Goal: Information Seeking & Learning: Compare options

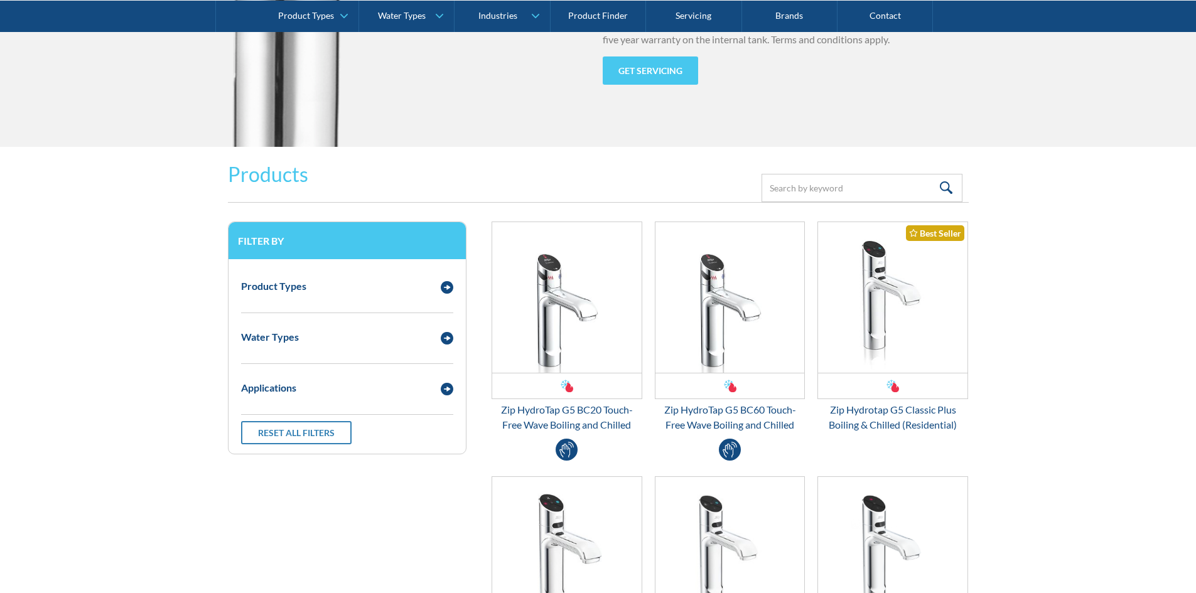
scroll to position [1633, 0]
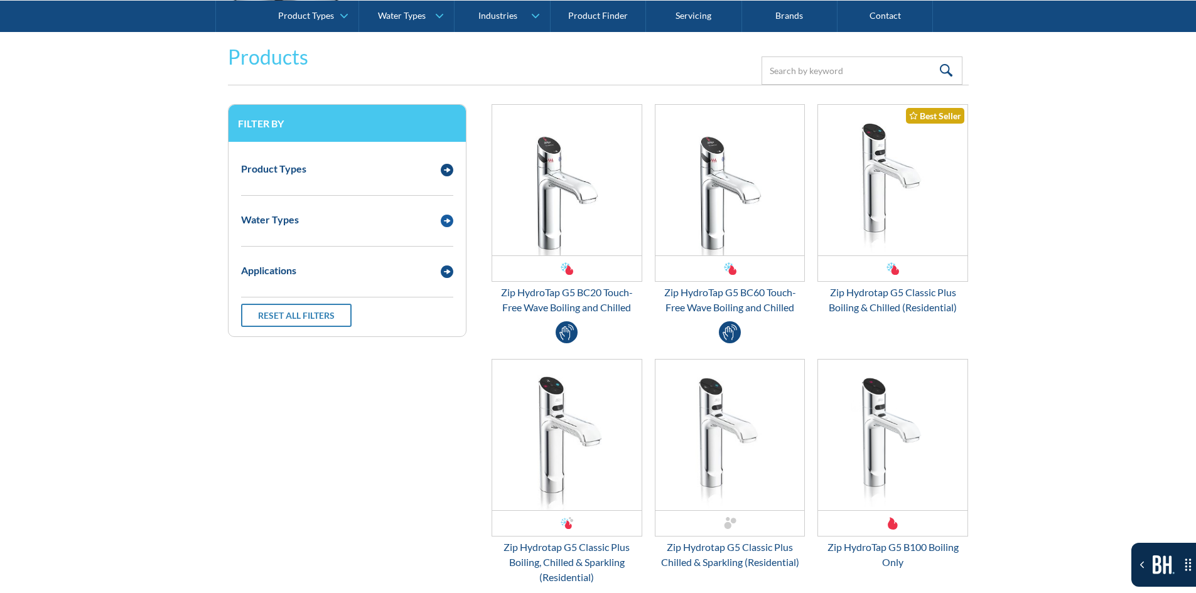
click at [289, 231] on div "Water Types" at bounding box center [347, 219] width 225 height 35
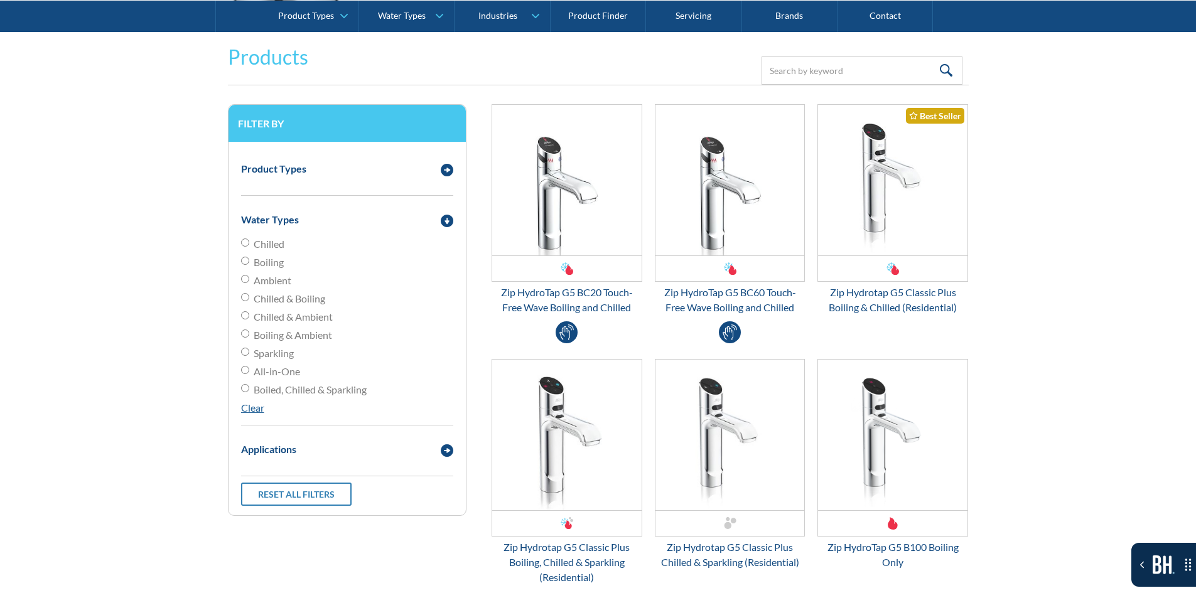
click at [270, 276] on span "Ambient" at bounding box center [273, 280] width 38 height 15
click at [249, 276] on input "Ambient" at bounding box center [245, 279] width 8 height 8
radio input "true"
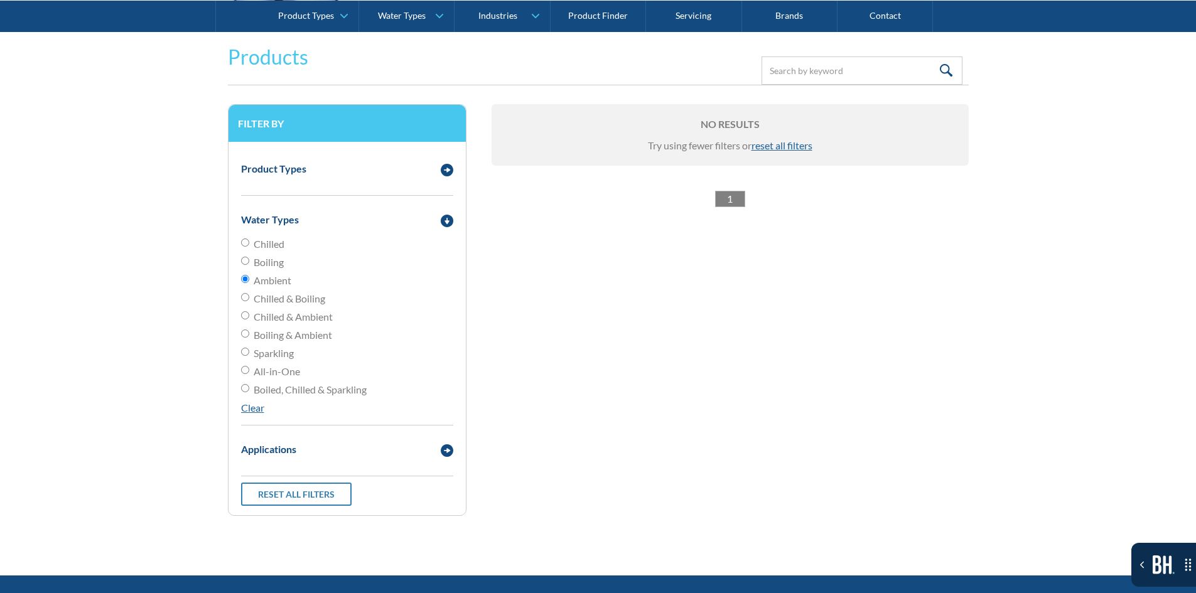
click at [270, 276] on span "Ambient" at bounding box center [273, 280] width 38 height 15
click at [249, 276] on input "Ambient" at bounding box center [245, 279] width 8 height 8
click at [274, 265] on span "Boiling" at bounding box center [269, 262] width 30 height 15
click at [249, 265] on input "Boiling" at bounding box center [245, 261] width 8 height 8
radio input "true"
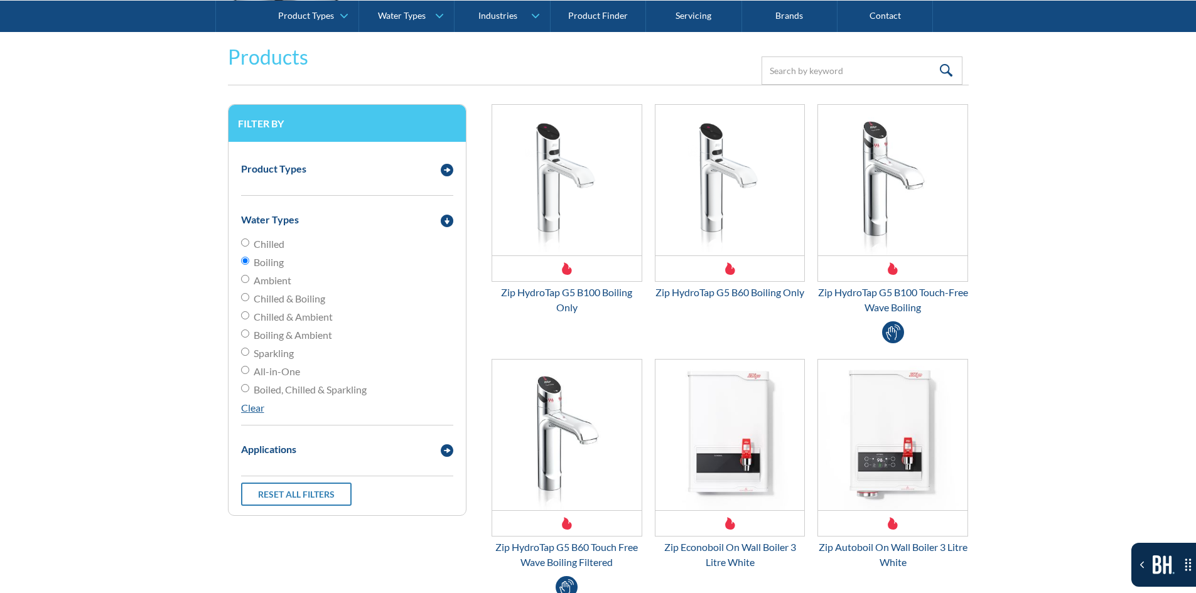
click at [279, 247] on span "Chilled" at bounding box center [269, 244] width 31 height 15
click at [249, 247] on input "Chilled" at bounding box center [245, 243] width 8 height 8
radio input "true"
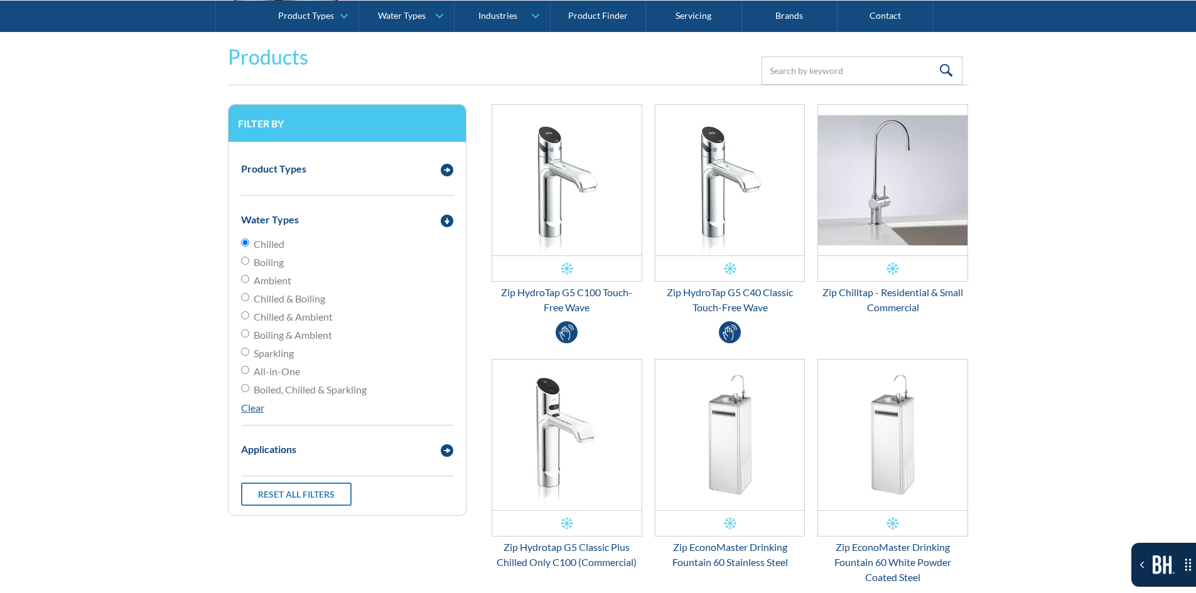
click at [264, 293] on span "Chilled & Boiling" at bounding box center [290, 298] width 72 height 15
click at [249, 293] on input "Chilled & Boiling" at bounding box center [245, 297] width 8 height 8
radio input "true"
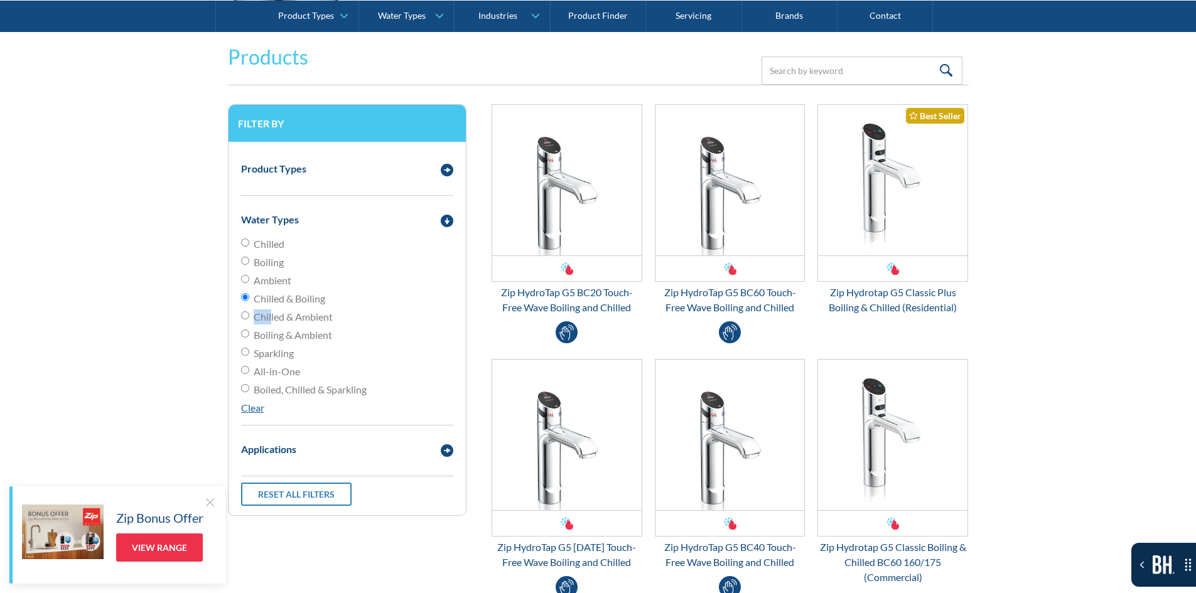
click at [272, 310] on span "Chilled & Ambient" at bounding box center [293, 317] width 79 height 15
click at [269, 318] on span "Chilled & Ambient" at bounding box center [293, 317] width 79 height 15
click at [249, 318] on input "Chilled & Ambient" at bounding box center [245, 315] width 8 height 8
radio input "true"
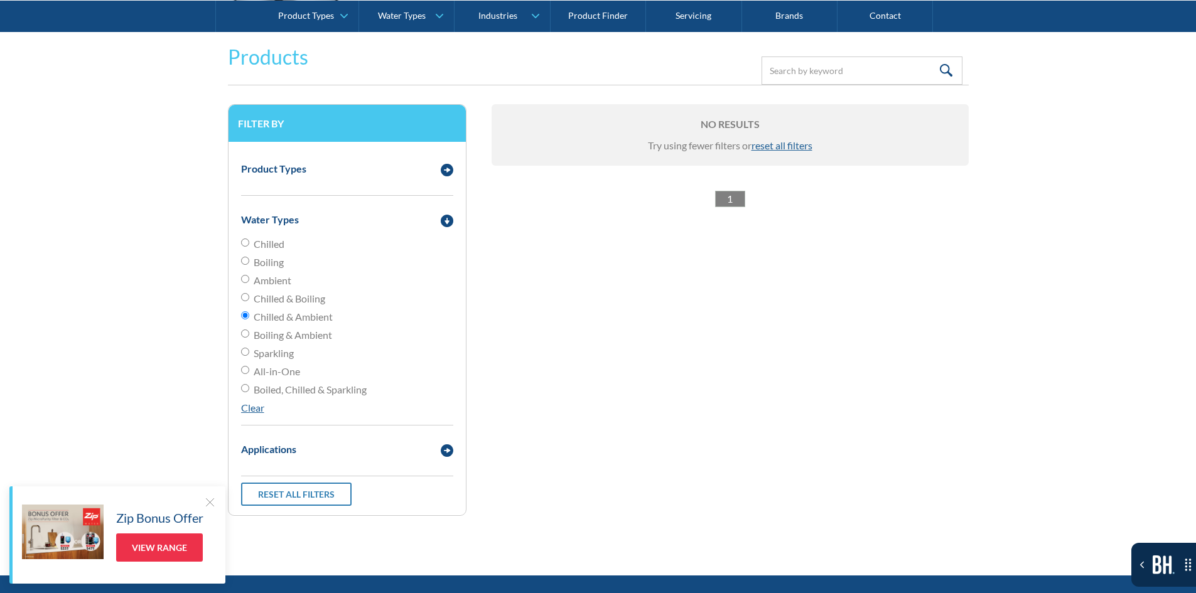
click at [264, 337] on span "Boiling & Ambient" at bounding box center [293, 335] width 78 height 15
click at [249, 337] on input "Boiling & Ambient" at bounding box center [245, 334] width 8 height 8
radio input "true"
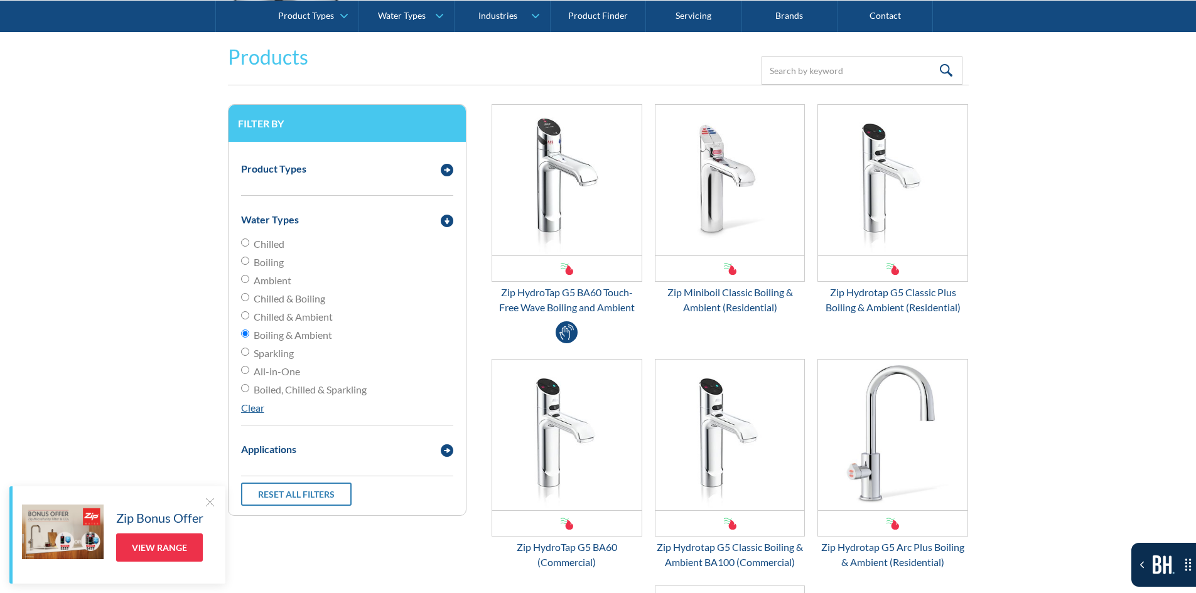
click at [266, 348] on span "Sparkling" at bounding box center [274, 353] width 40 height 15
click at [249, 348] on input "Sparkling" at bounding box center [245, 352] width 8 height 8
radio input "true"
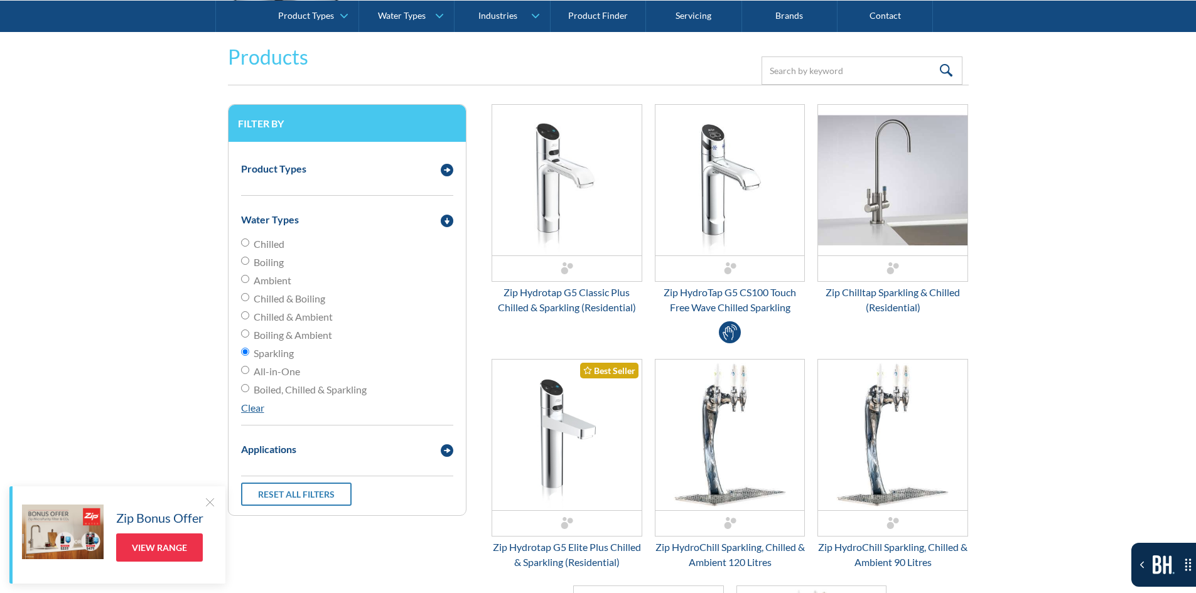
click at [270, 370] on span "All-in-One" at bounding box center [277, 371] width 46 height 15
click at [249, 370] on input "All-in-One" at bounding box center [245, 370] width 8 height 8
radio input "true"
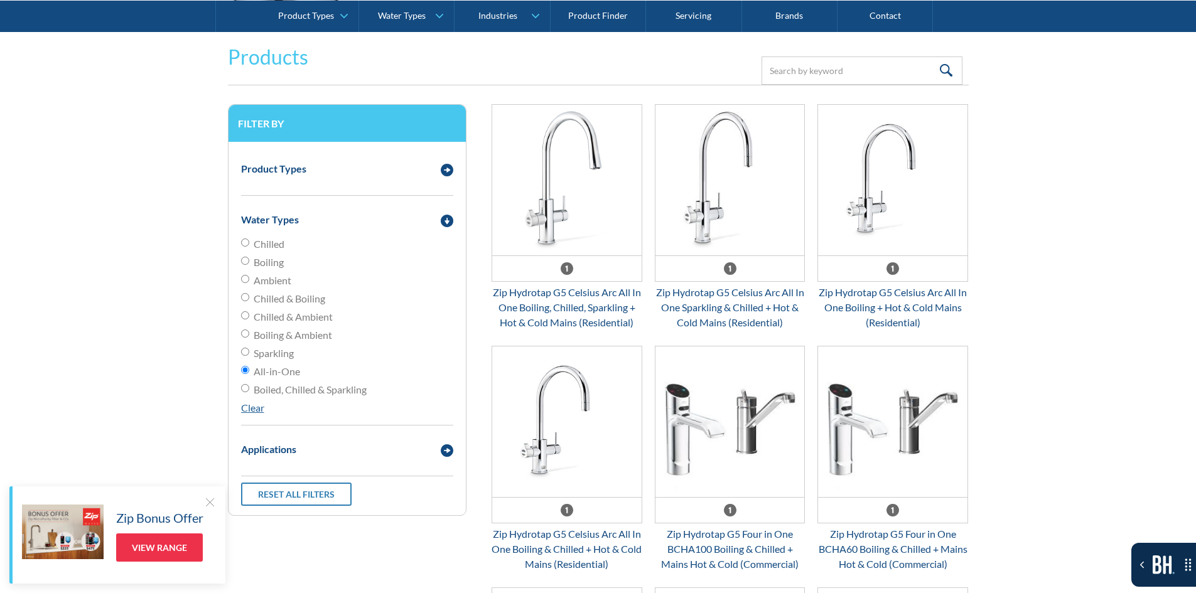
click at [266, 386] on span "Boiled, Chilled & Sparkling" at bounding box center [310, 389] width 113 height 15
click at [249, 386] on input "Boiled, Chilled & Sparkling" at bounding box center [245, 388] width 8 height 8
radio input "true"
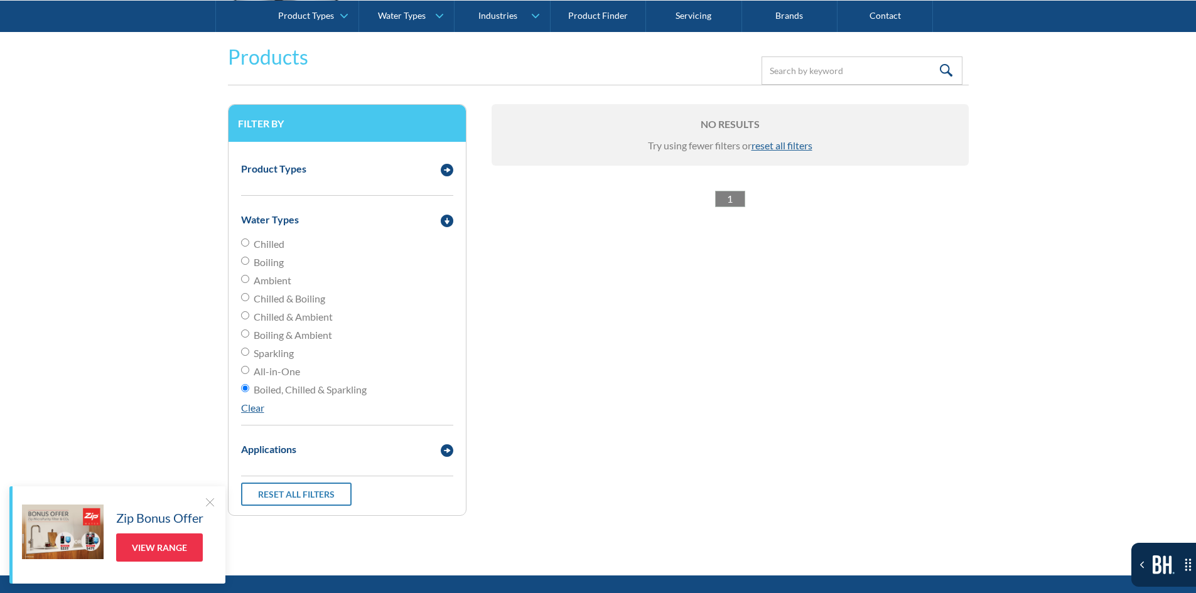
click at [280, 250] on span "Chilled" at bounding box center [269, 244] width 31 height 15
click at [249, 247] on input "Chilled" at bounding box center [245, 243] width 8 height 8
radio input "true"
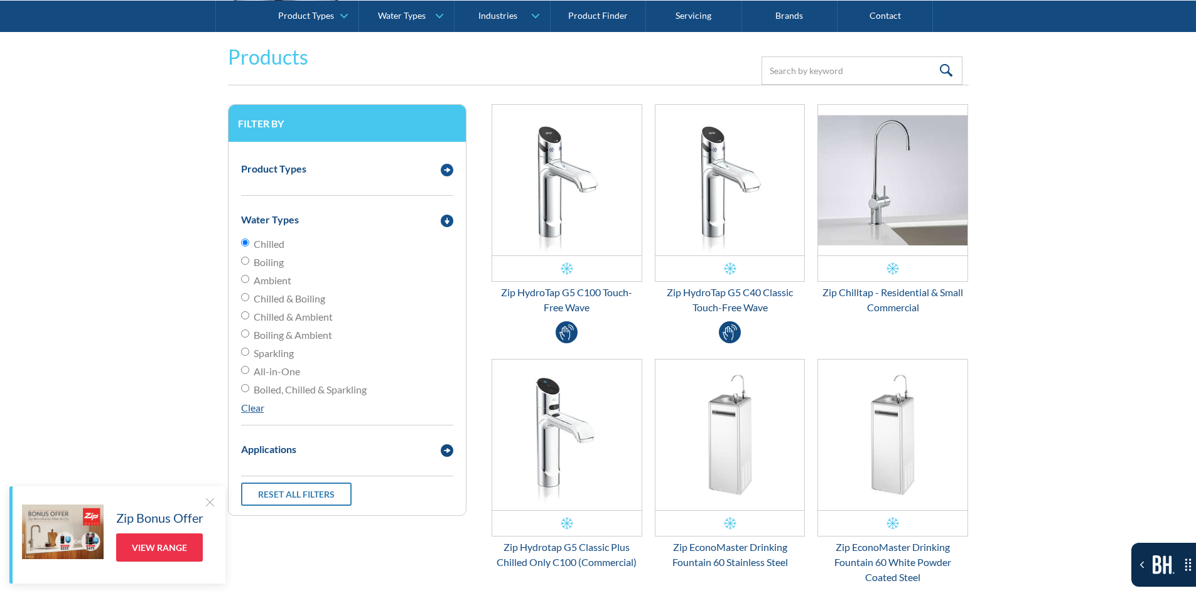
click at [373, 171] on div "Product Types" at bounding box center [335, 169] width 200 height 16
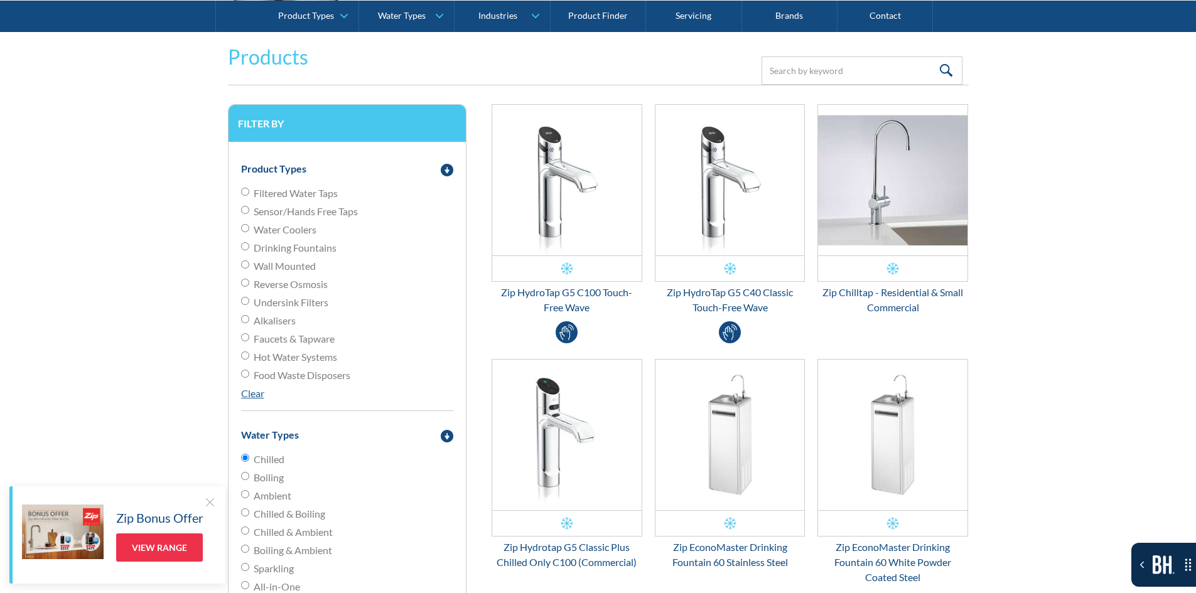
click at [302, 227] on span "Water Coolers" at bounding box center [285, 229] width 63 height 15
click at [249, 227] on input "Water Coolers" at bounding box center [245, 228] width 8 height 8
radio input "true"
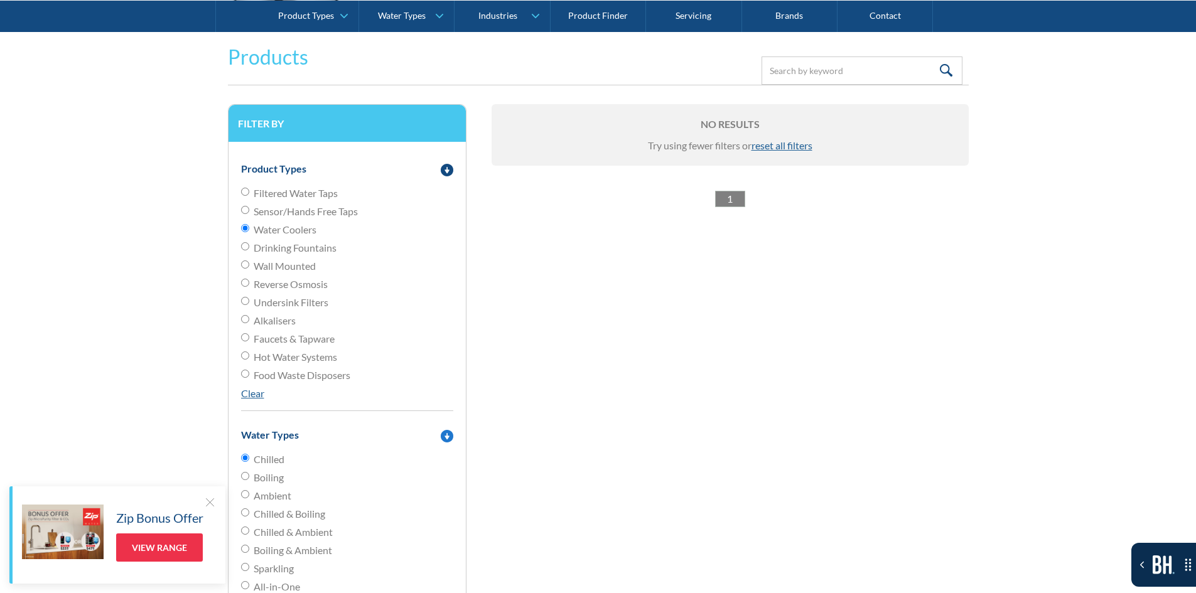
click at [242, 457] on input "Chilled" at bounding box center [245, 458] width 8 height 8
click at [249, 372] on label "Food Waste Disposers" at bounding box center [347, 375] width 212 height 15
click at [249, 372] on input "Food Waste Disposers" at bounding box center [245, 374] width 8 height 8
click at [245, 390] on link "Clear" at bounding box center [252, 393] width 23 height 12
radio input "false"
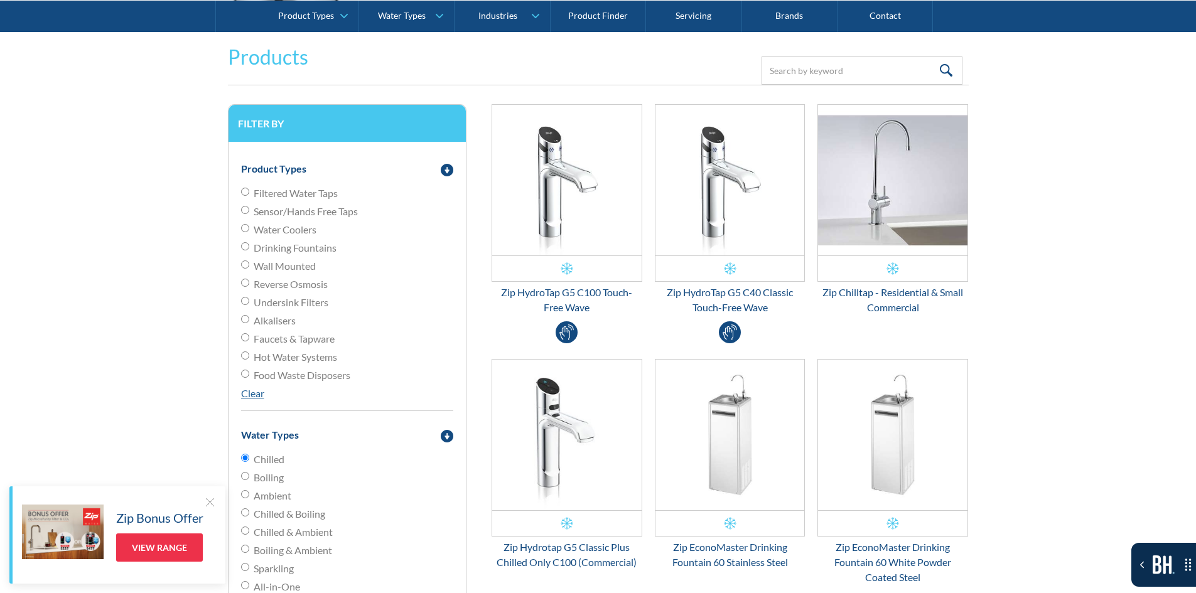
click at [328, 193] on span "Filtered Water Taps" at bounding box center [296, 193] width 84 height 15
click at [249, 193] on input "Filtered Water Taps" at bounding box center [245, 192] width 8 height 8
radio input "true"
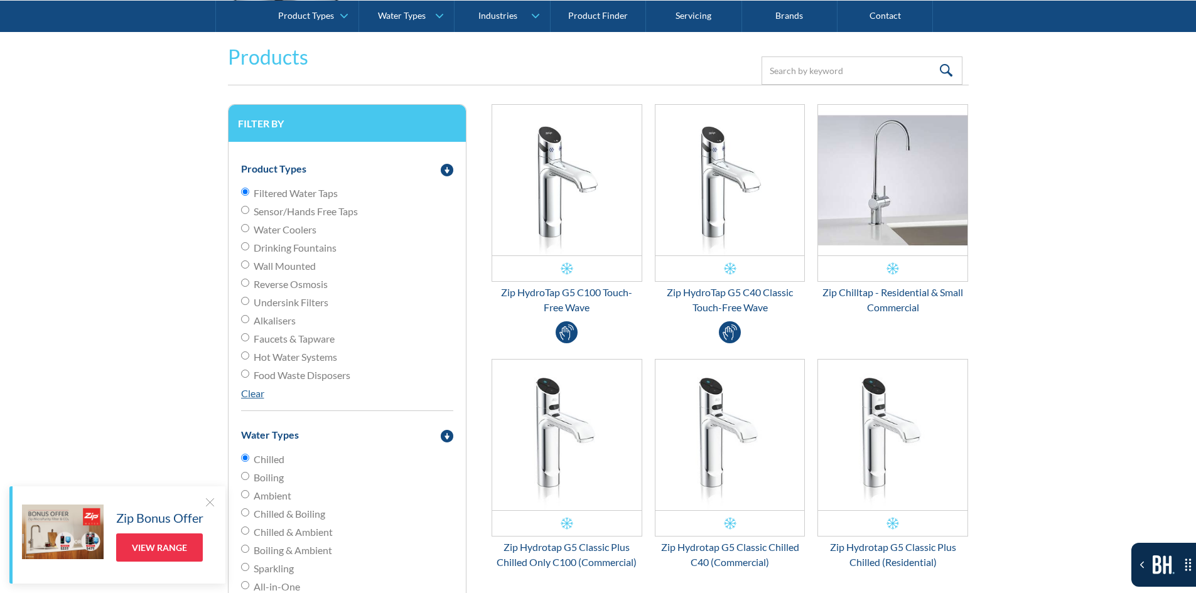
click at [328, 193] on span "Filtered Water Taps" at bounding box center [296, 193] width 84 height 15
click at [249, 193] on input "Filtered Water Taps" at bounding box center [245, 192] width 8 height 8
click at [290, 214] on span "Sensor/Hands Free Taps" at bounding box center [306, 211] width 104 height 15
click at [249, 214] on input "Sensor/Hands Free Taps" at bounding box center [245, 210] width 8 height 8
radio input "true"
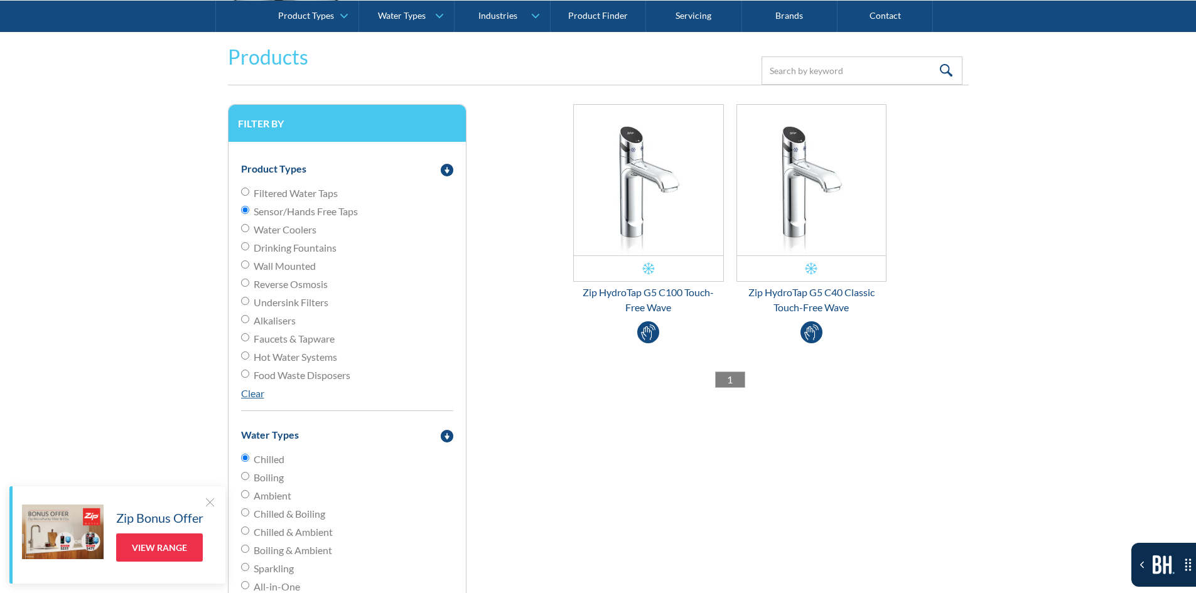
click at [289, 230] on span "Water Coolers" at bounding box center [285, 229] width 63 height 15
click at [249, 230] on input "Water Coolers" at bounding box center [245, 228] width 8 height 8
radio input "true"
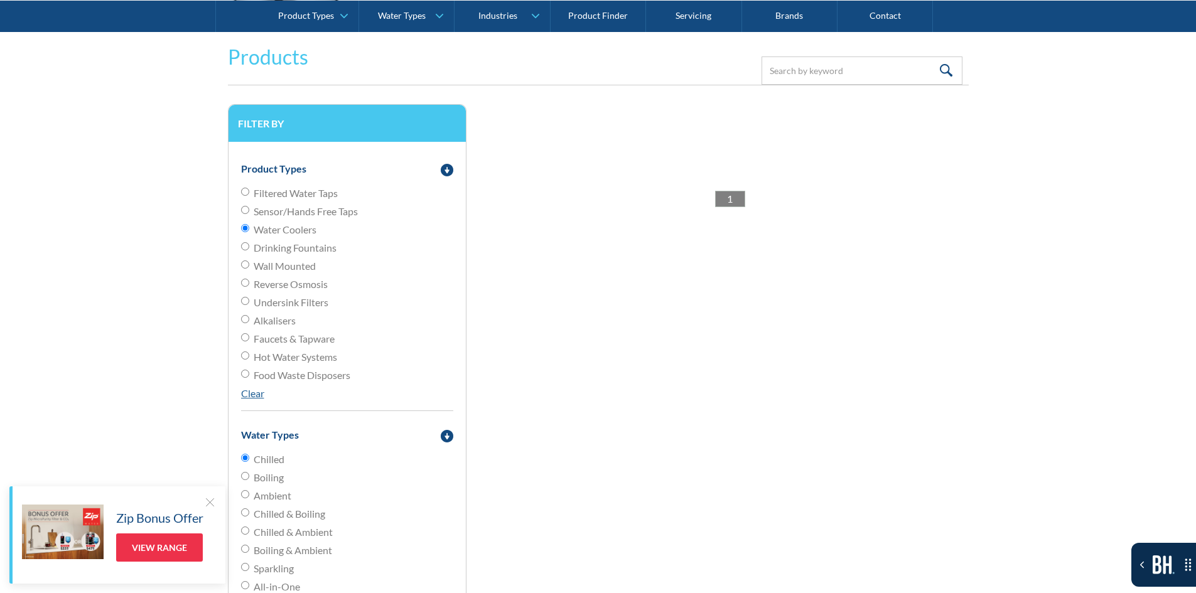
click at [285, 254] on span "Drinking Fountains" at bounding box center [295, 248] width 83 height 15
click at [249, 251] on input "Drinking Fountains" at bounding box center [245, 246] width 8 height 8
radio input "true"
click at [287, 274] on span "Wall Mounted" at bounding box center [285, 266] width 62 height 15
click at [249, 269] on input "Wall Mounted" at bounding box center [245, 265] width 8 height 8
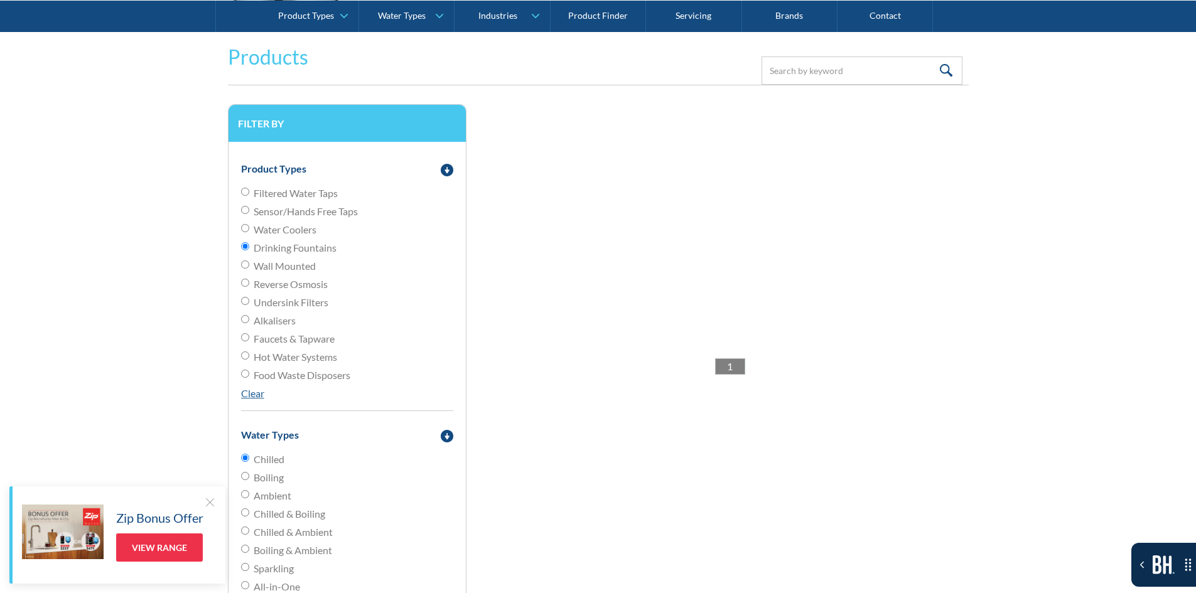
radio input "true"
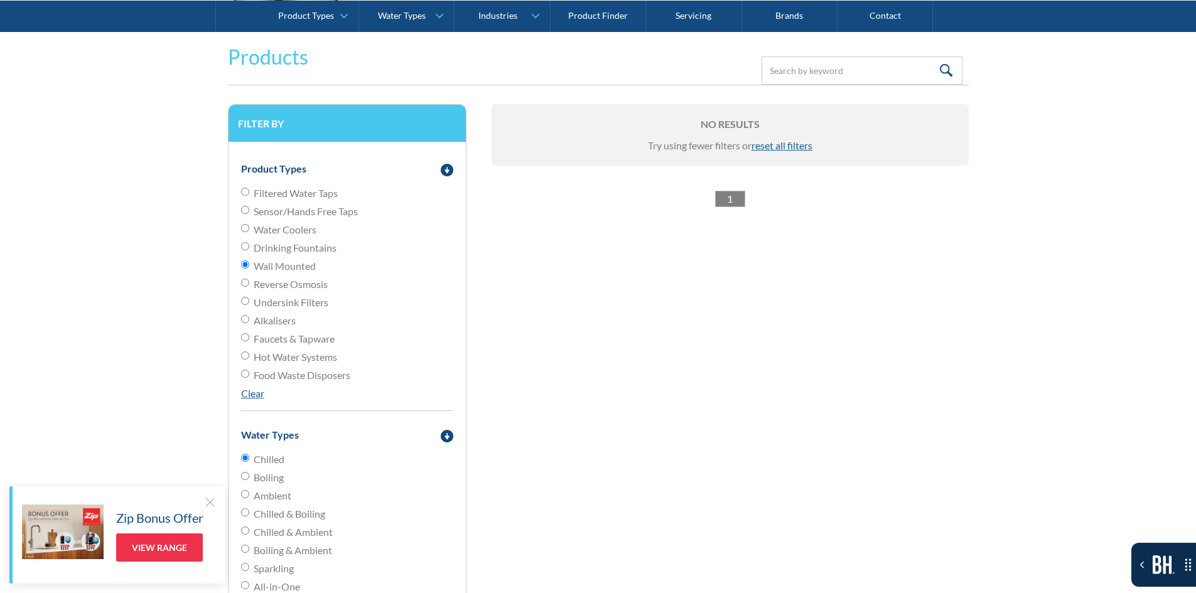
click at [286, 285] on span "Reverse Osmosis" at bounding box center [291, 284] width 74 height 15
click at [249, 285] on input "Reverse Osmosis" at bounding box center [245, 283] width 8 height 8
radio input "true"
click at [283, 302] on span "Undersink Filters" at bounding box center [291, 302] width 75 height 15
click at [249, 302] on input "Undersink Filters" at bounding box center [245, 301] width 8 height 8
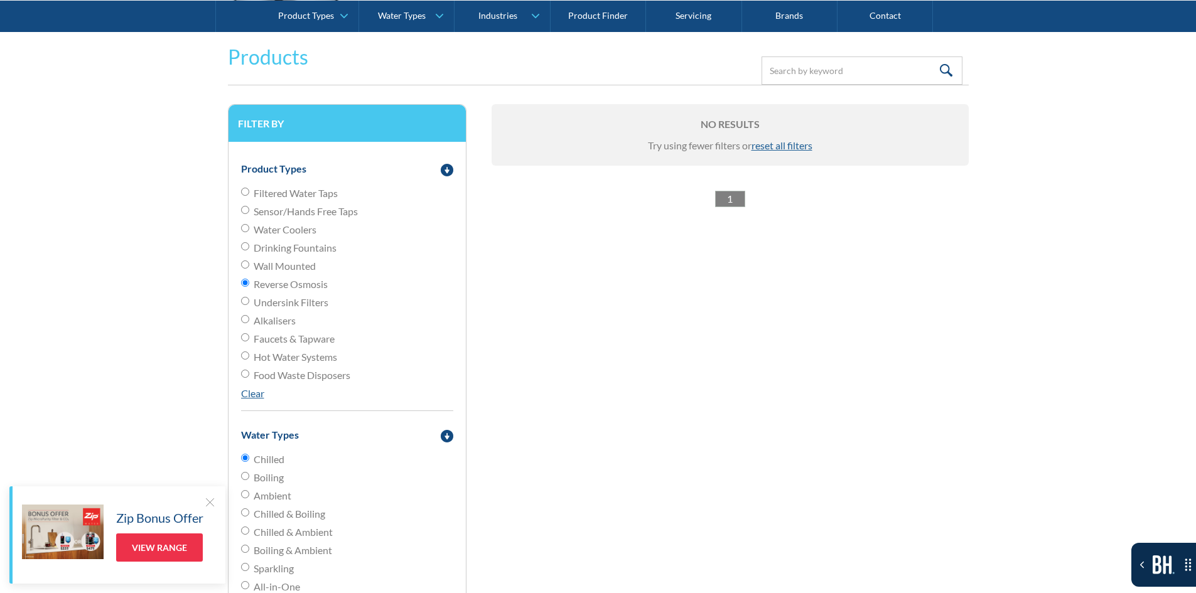
radio input "true"
click at [276, 322] on span "Alkalisers" at bounding box center [275, 320] width 42 height 15
click at [249, 322] on input "Alkalisers" at bounding box center [245, 319] width 8 height 8
radio input "true"
click at [273, 342] on span "Faucets & Tapware" at bounding box center [294, 339] width 81 height 15
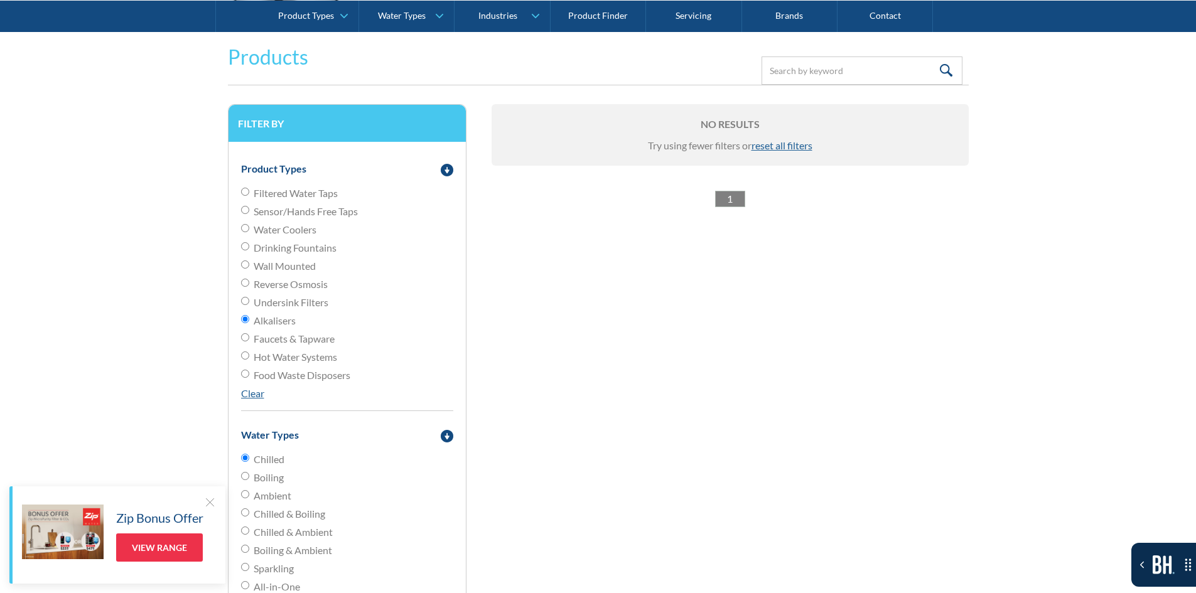
click at [249, 342] on input "Faucets & Tapware" at bounding box center [245, 337] width 8 height 8
radio input "true"
click at [274, 356] on span "Hot Water Systems" at bounding box center [296, 357] width 84 height 15
click at [249, 356] on input "Hot Water Systems" at bounding box center [245, 356] width 8 height 8
radio input "true"
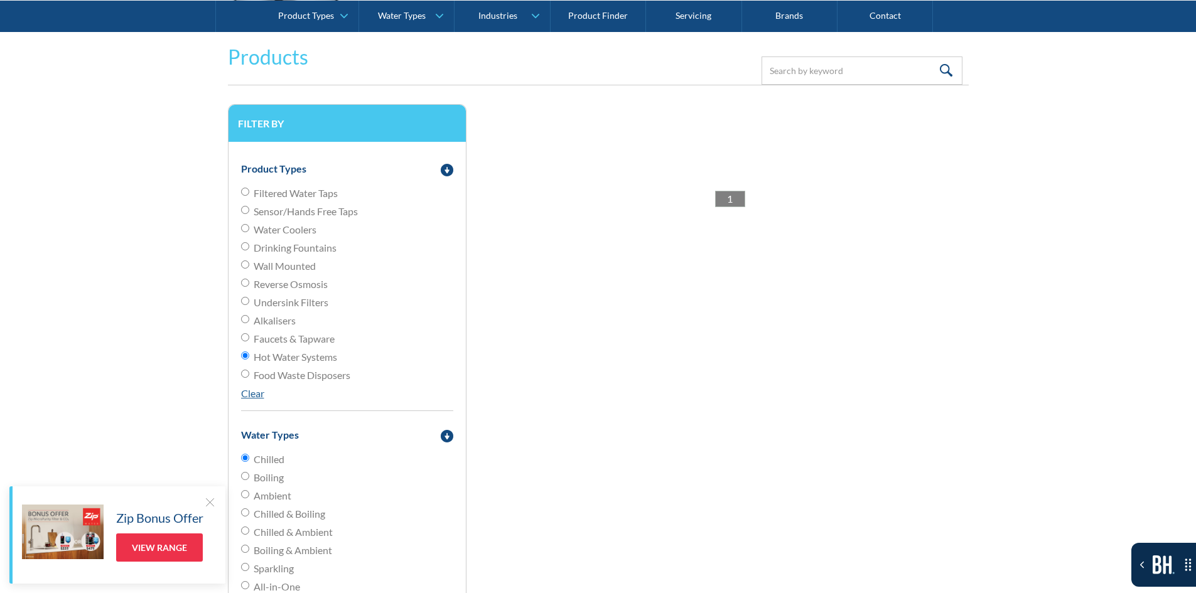
click at [274, 375] on span "Food Waste Disposers" at bounding box center [302, 375] width 97 height 15
click at [249, 375] on input "Food Waste Disposers" at bounding box center [245, 374] width 8 height 8
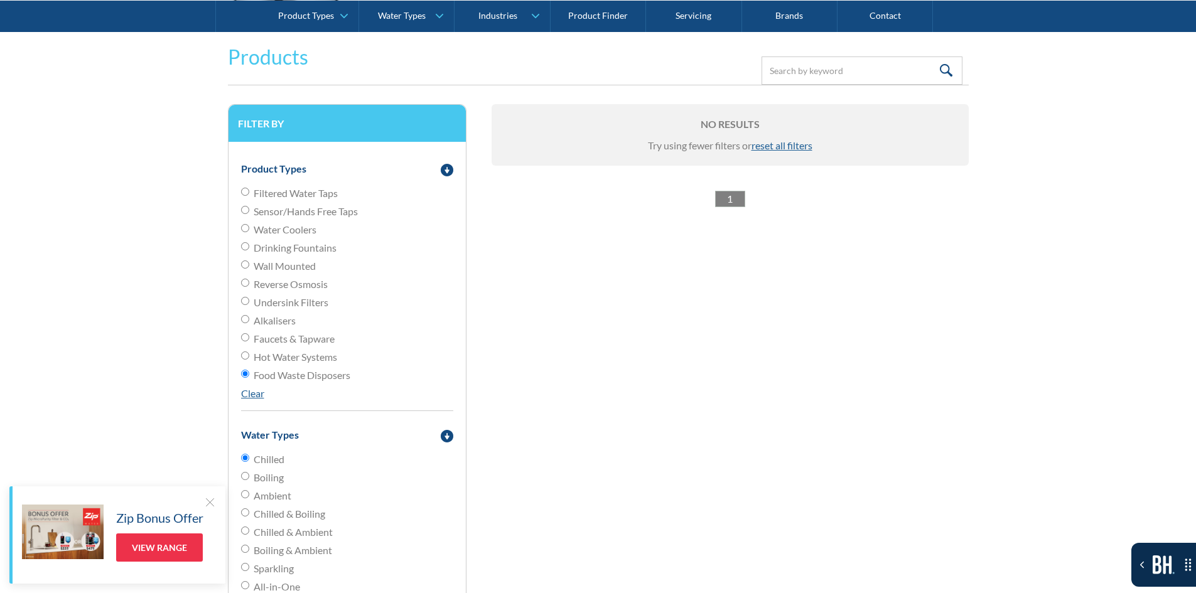
click at [256, 396] on link "Clear" at bounding box center [252, 393] width 23 height 12
radio input "false"
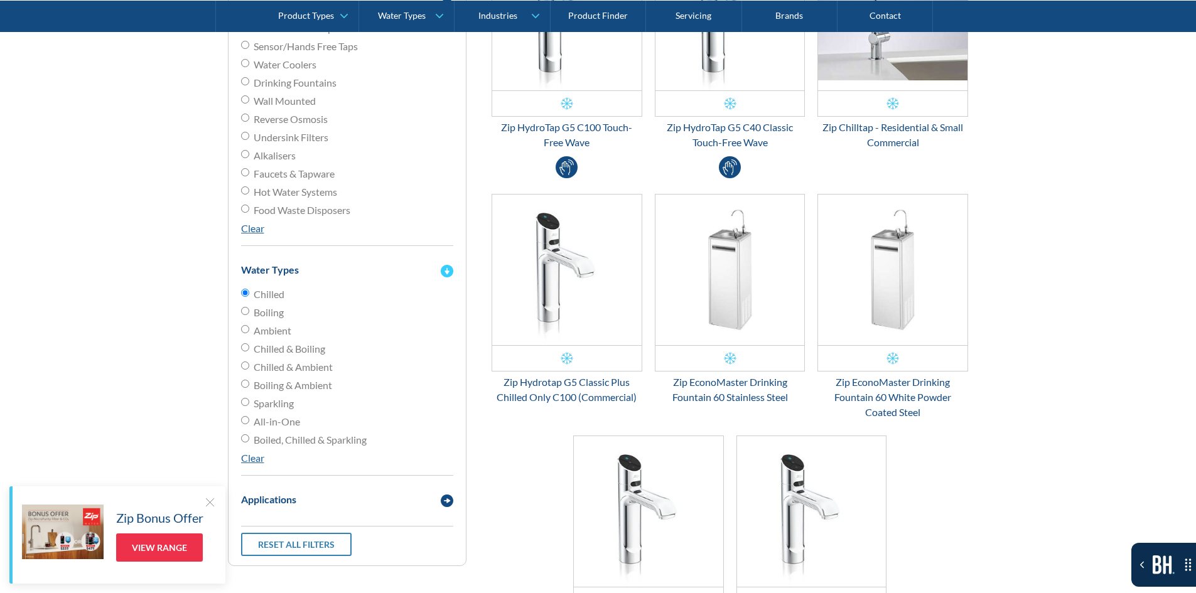
scroll to position [1821, 0]
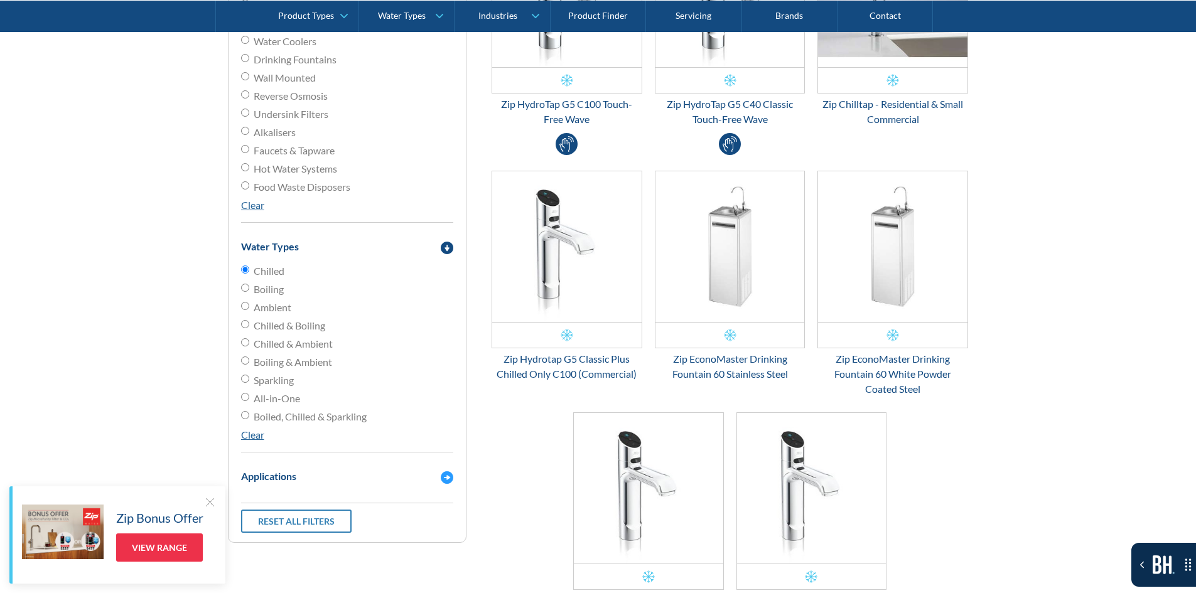
click at [256, 446] on div "Water Types Chilled Boiling Ambient Chilled & Boiling Chilled & Ambient Boiling…" at bounding box center [347, 341] width 212 height 224
click at [263, 440] on link "Clear" at bounding box center [252, 435] width 23 height 12
radio input "false"
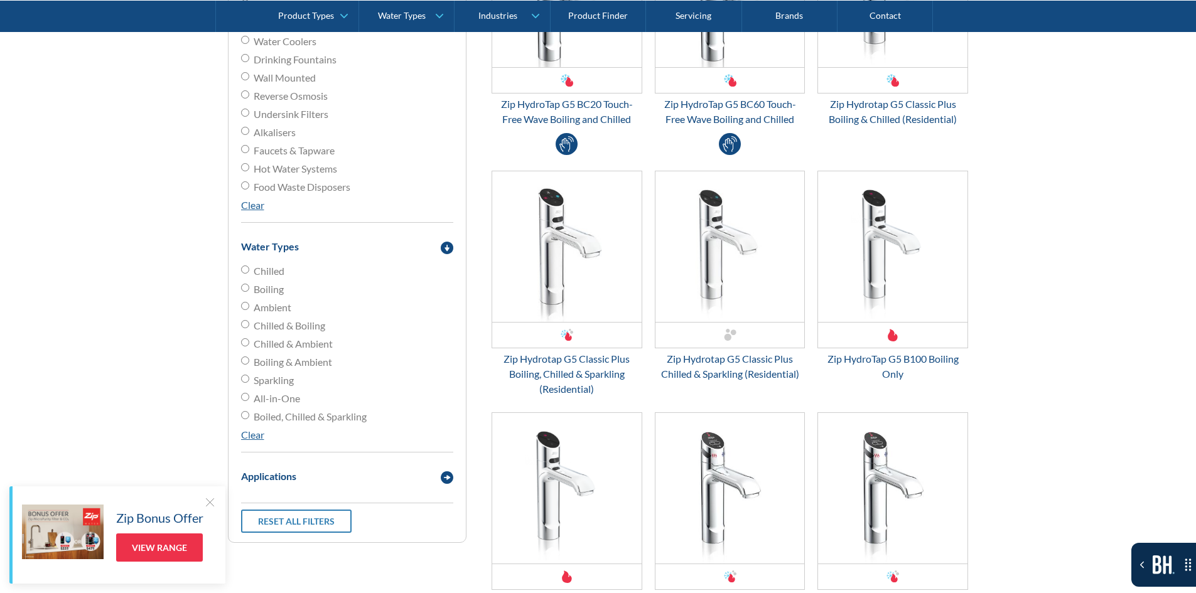
click at [286, 472] on div "Applications" at bounding box center [268, 476] width 55 height 15
click at [293, 509] on span "Residential" at bounding box center [278, 501] width 48 height 15
click at [249, 504] on input "Residential" at bounding box center [245, 500] width 8 height 8
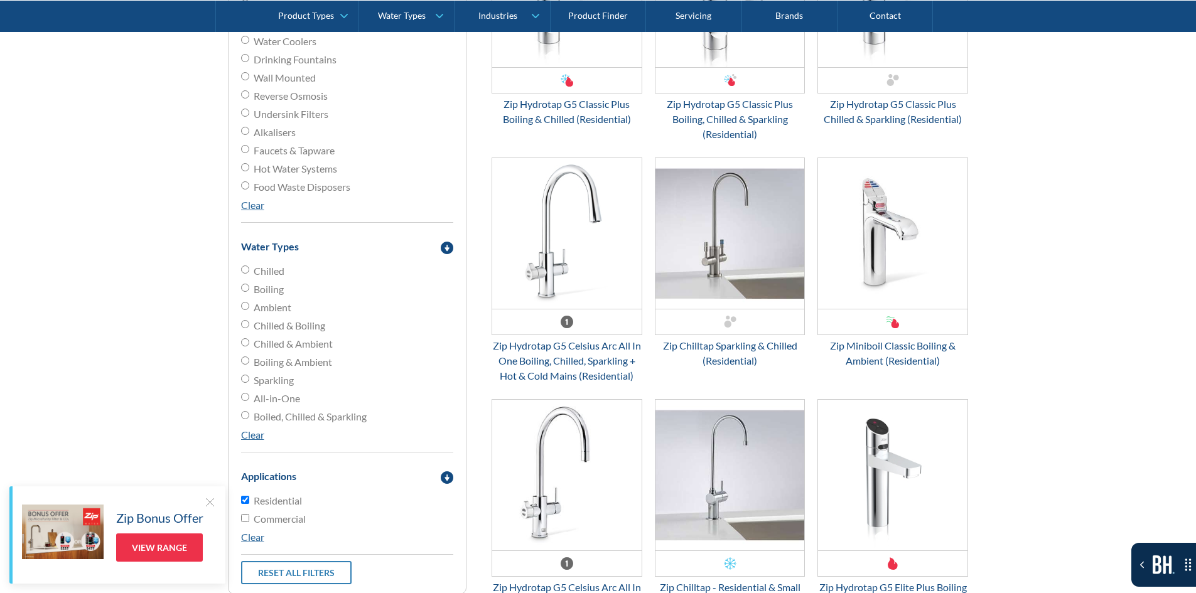
click at [285, 502] on span "Residential" at bounding box center [278, 501] width 48 height 15
click at [249, 502] on input "Residential" at bounding box center [245, 500] width 8 height 8
checkbox input "false"
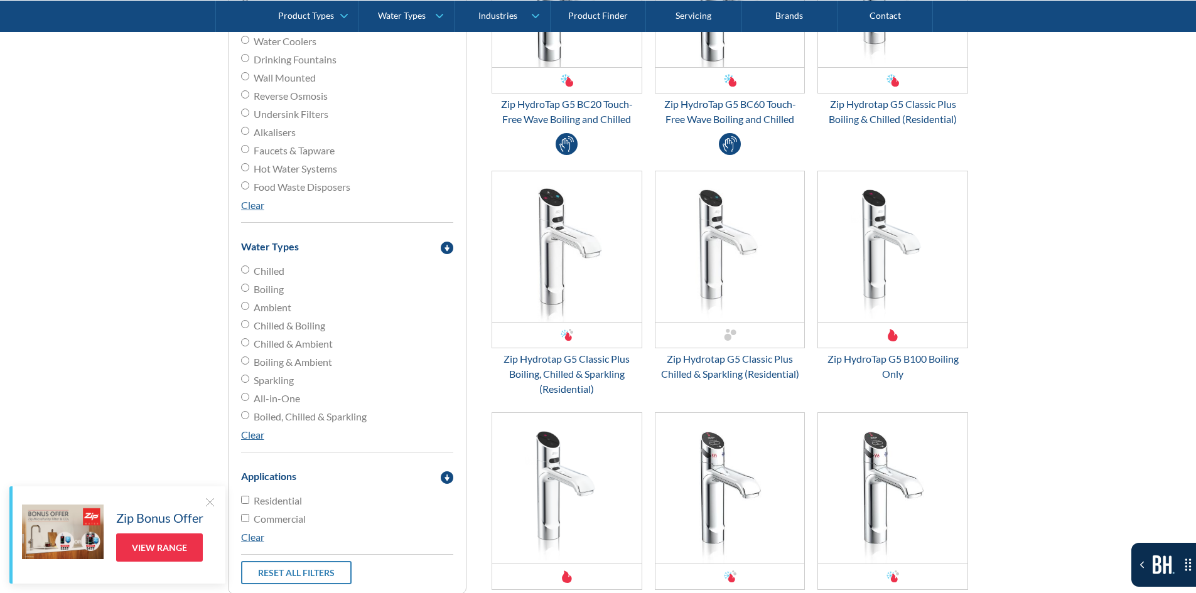
click at [278, 517] on span "Commercial" at bounding box center [280, 519] width 52 height 15
click at [249, 517] on input "Commercial" at bounding box center [245, 518] width 8 height 8
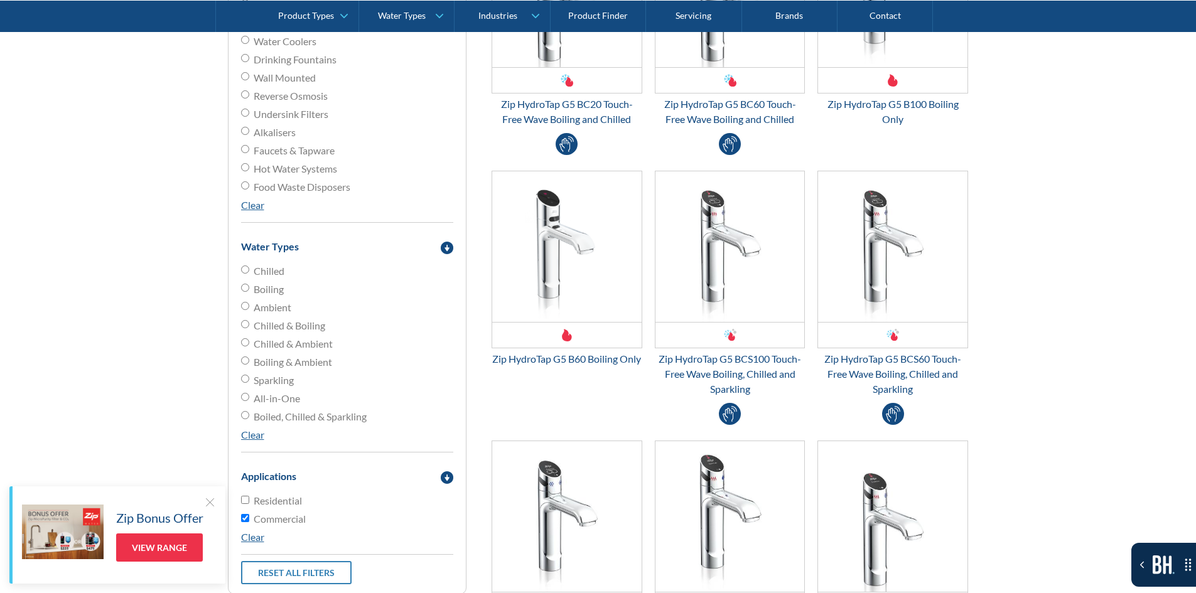
click at [278, 517] on span "Commercial" at bounding box center [280, 519] width 52 height 15
click at [249, 517] on input "Commercial" at bounding box center [245, 518] width 8 height 8
checkbox input "false"
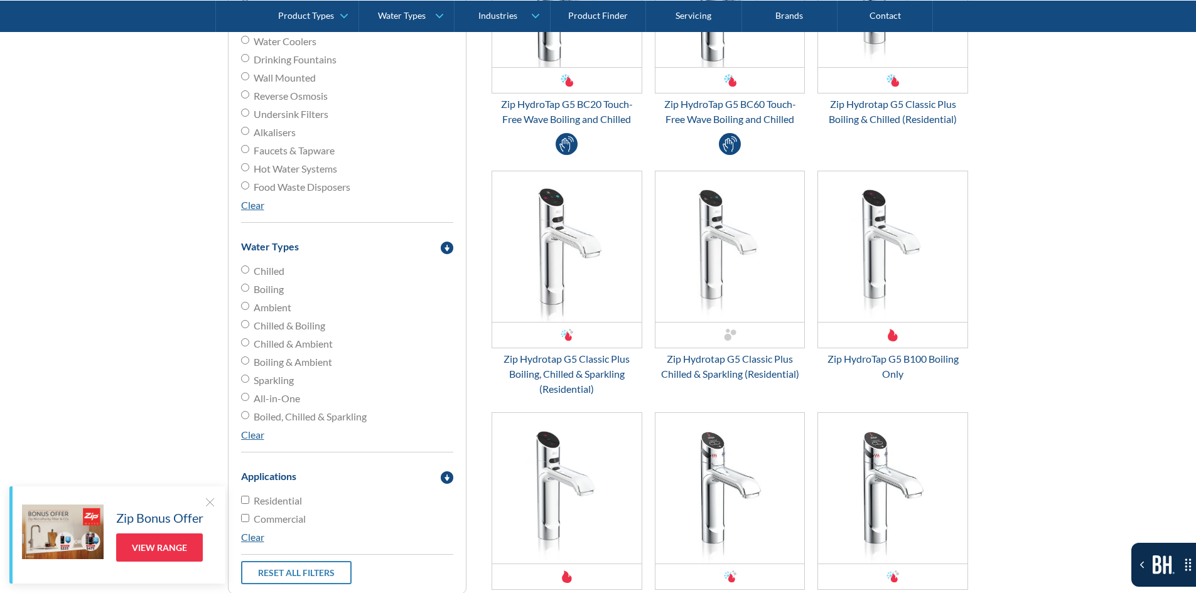
click at [283, 505] on span "Residential" at bounding box center [278, 501] width 48 height 15
click at [249, 504] on input "Residential" at bounding box center [245, 500] width 8 height 8
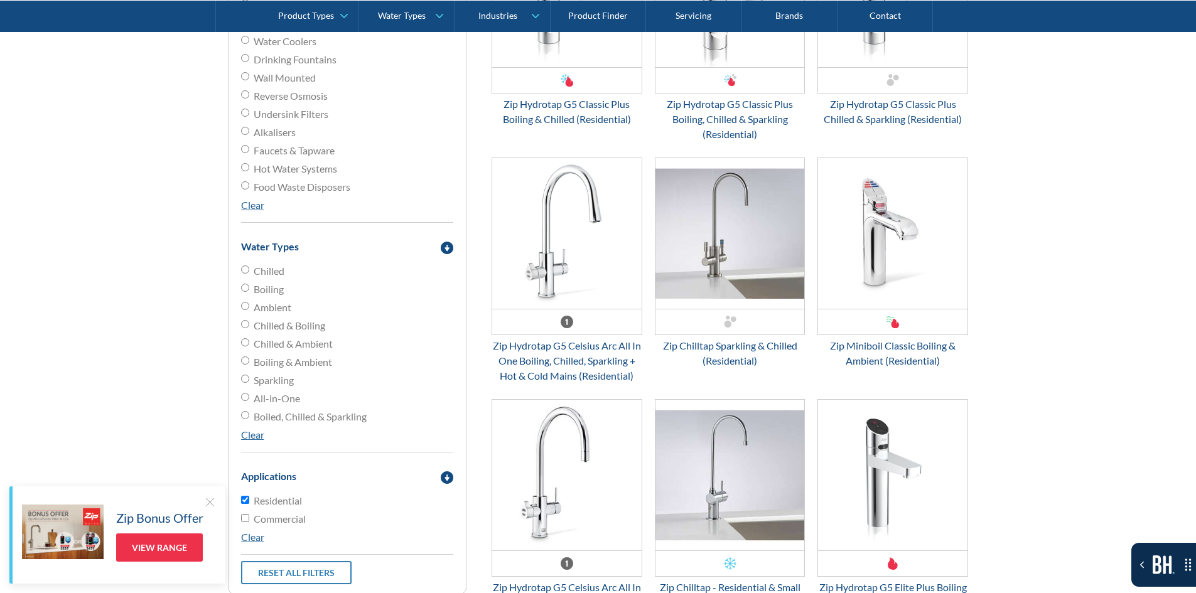
click at [283, 505] on span "Residential" at bounding box center [278, 501] width 48 height 15
click at [249, 504] on input "Residential" at bounding box center [245, 500] width 8 height 8
checkbox input "false"
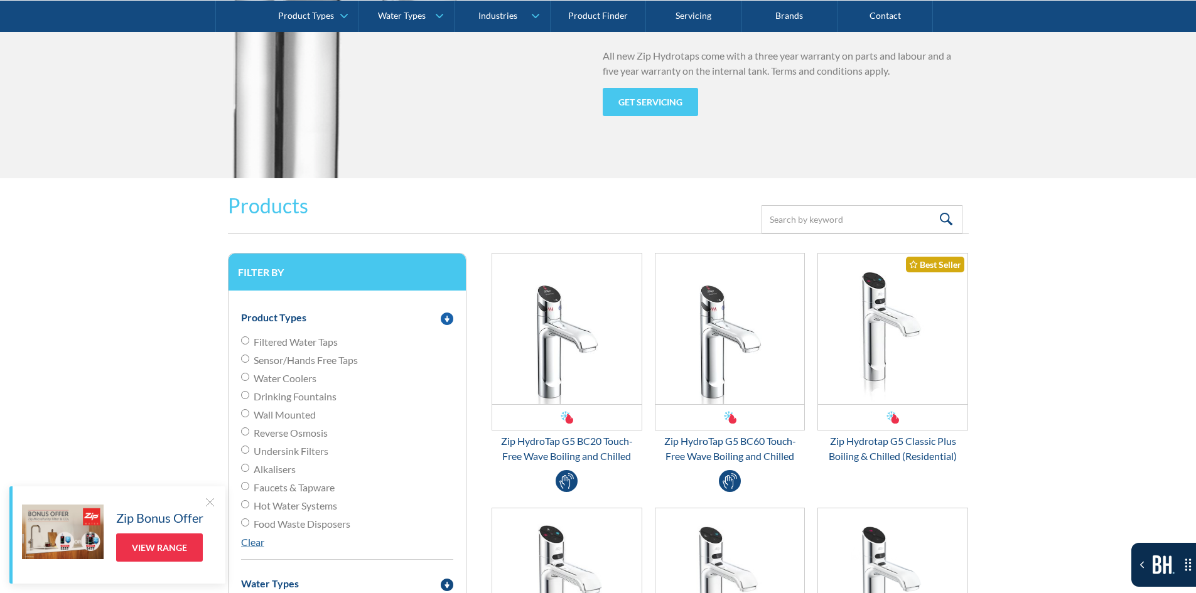
scroll to position [1507, 0]
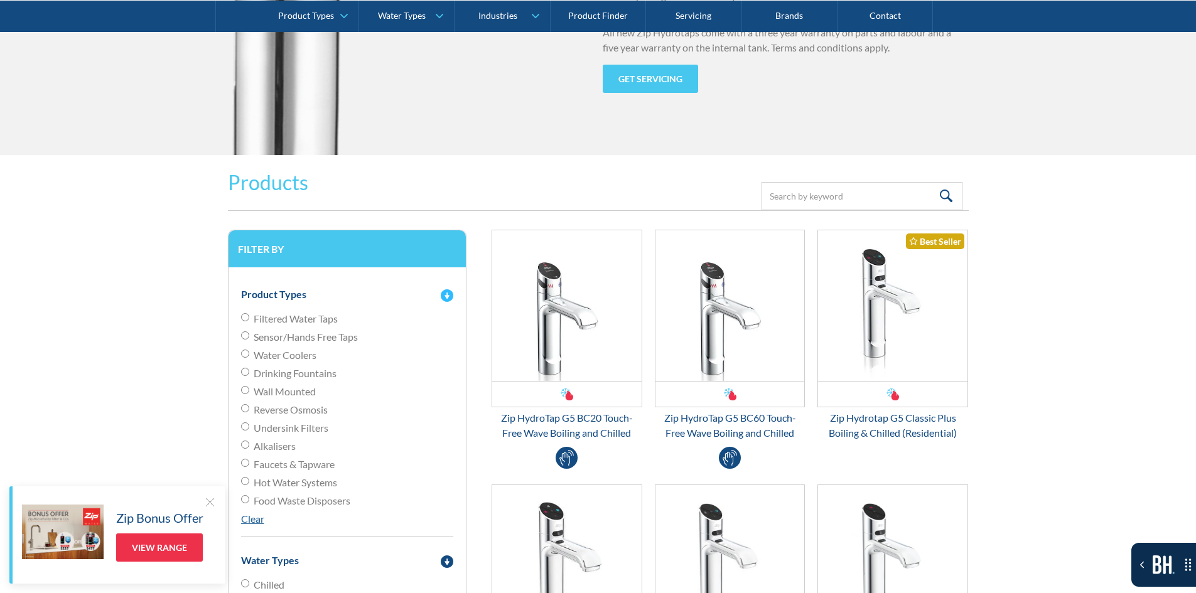
click at [300, 306] on div "Product Types" at bounding box center [347, 294] width 225 height 35
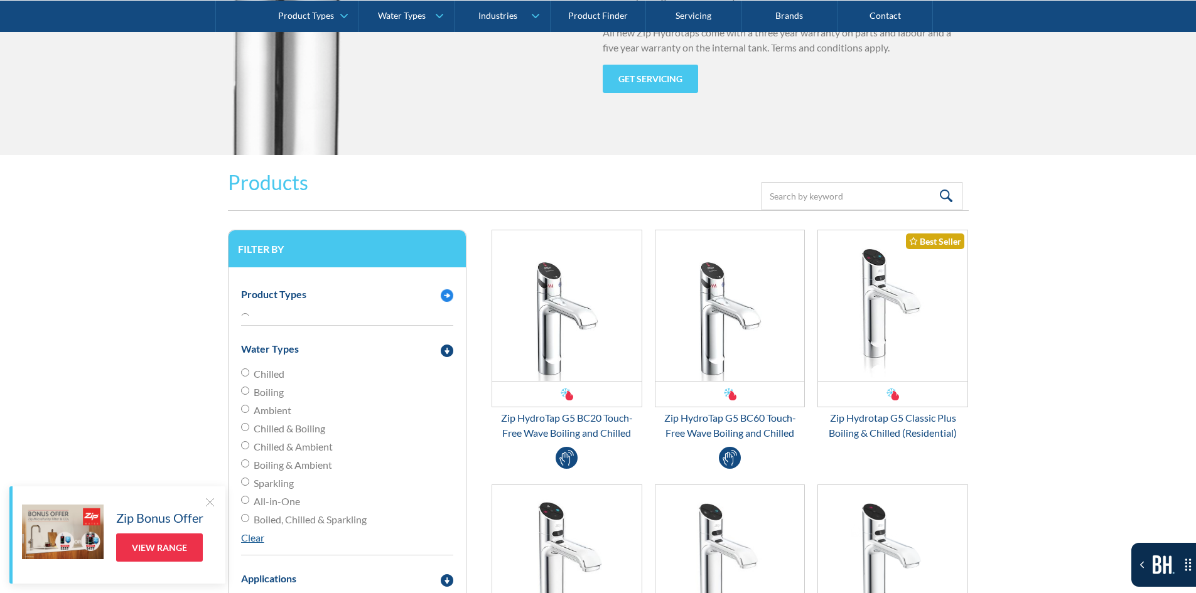
click at [293, 318] on div "Product Types Filtered Water Taps Sensor/Hands Free Taps Water Coolers Drinking…" at bounding box center [347, 301] width 212 height 48
click at [299, 298] on div "Product Types" at bounding box center [273, 294] width 65 height 15
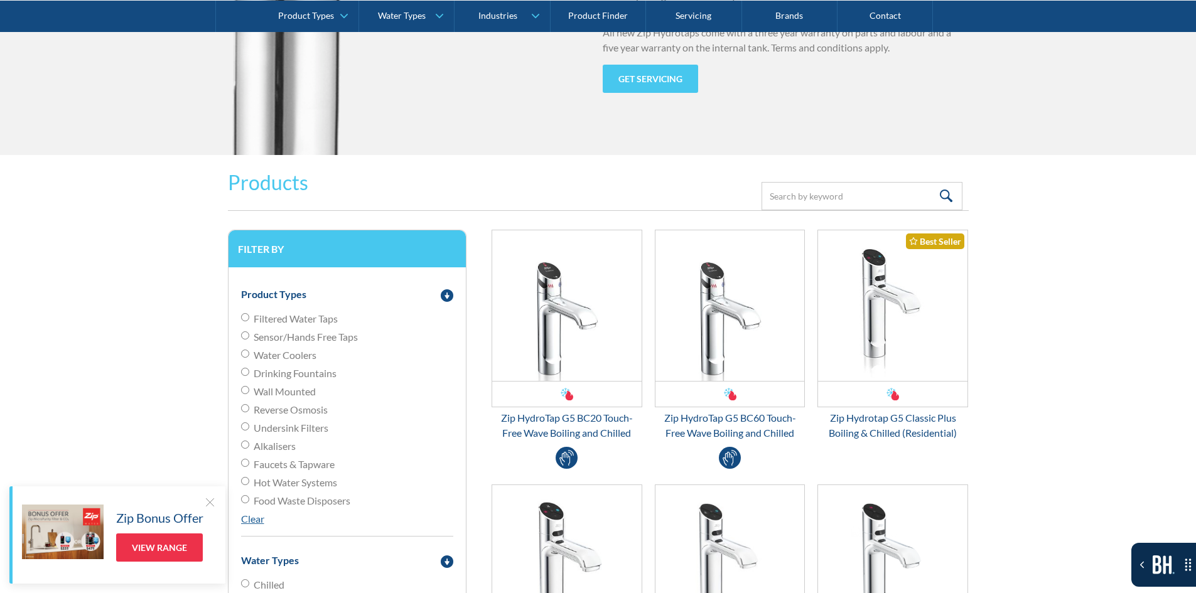
click at [295, 316] on span "Filtered Water Taps" at bounding box center [296, 318] width 84 height 15
click at [249, 316] on input "Filtered Water Taps" at bounding box center [245, 317] width 8 height 8
radio input "true"
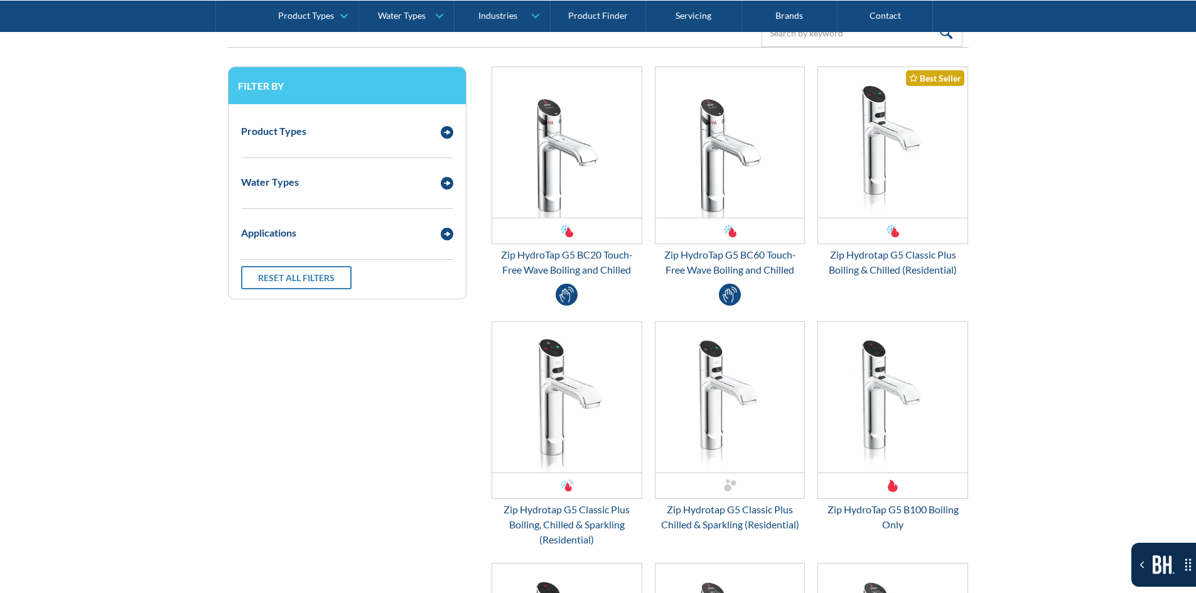
scroll to position [1695, 0]
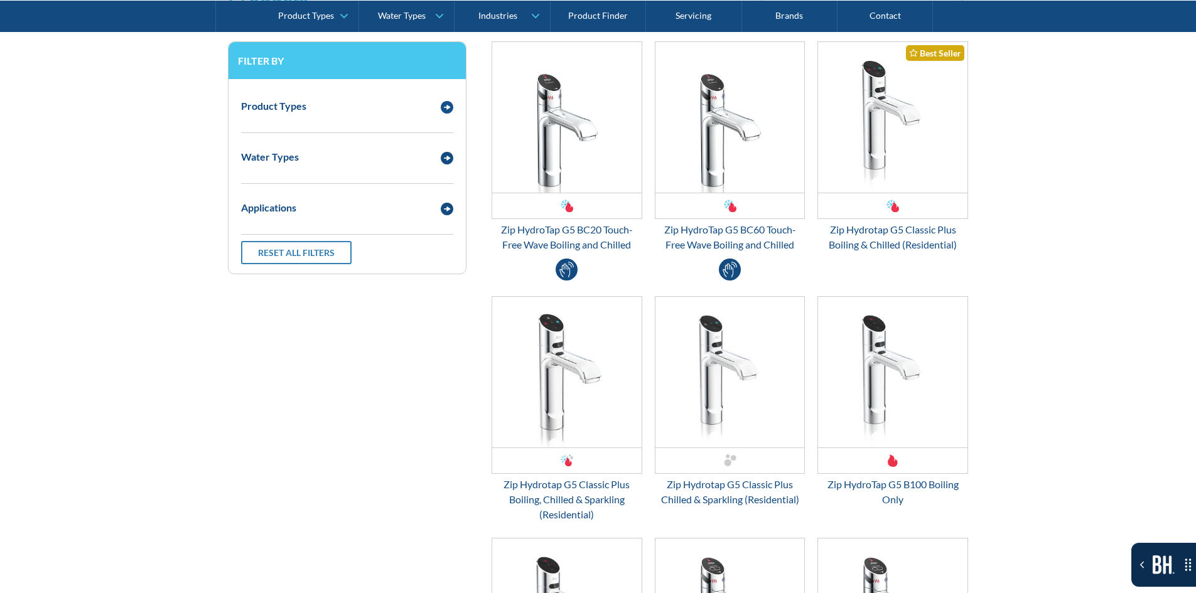
click at [329, 105] on div "Product Types" at bounding box center [335, 106] width 200 height 16
